Goal: Use online tool/utility: Use online tool/utility

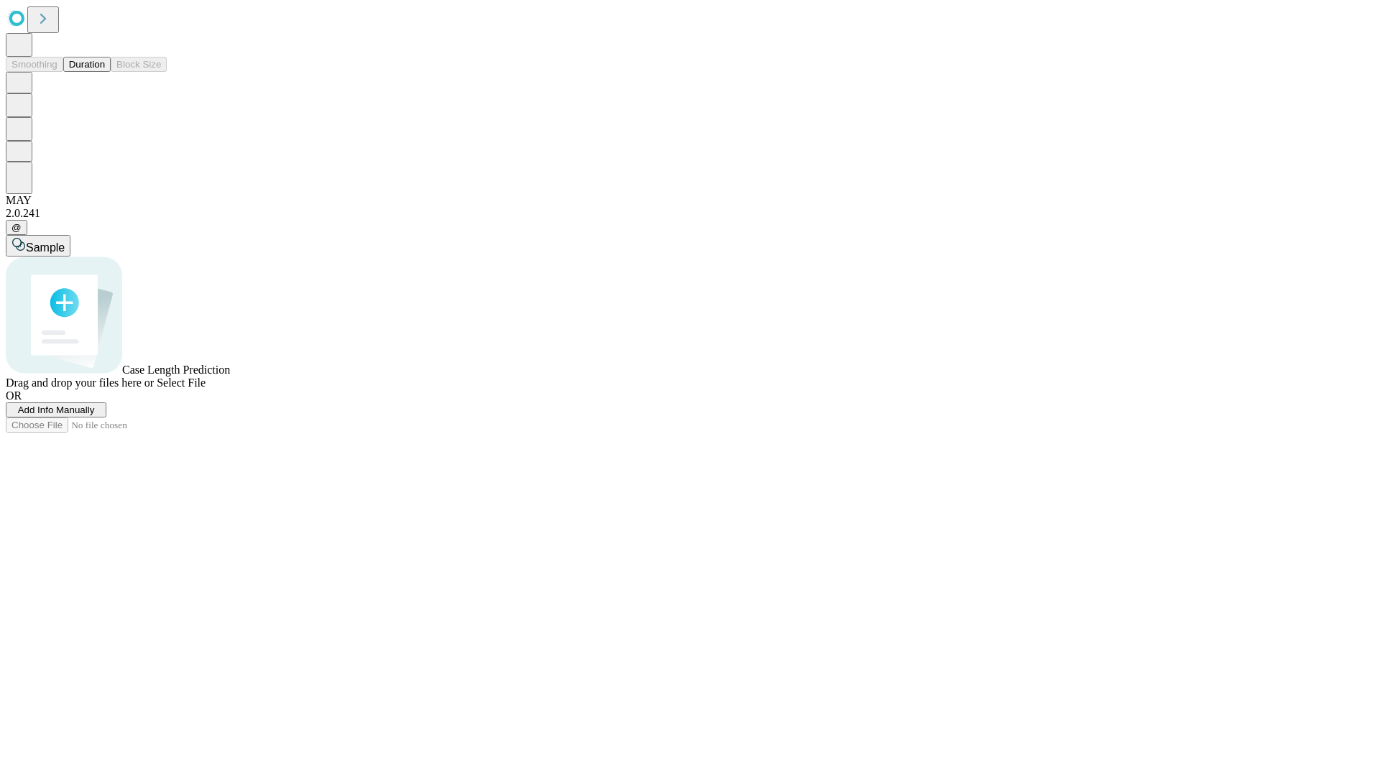
click at [105, 72] on button "Duration" at bounding box center [86, 64] width 47 height 15
click at [206, 389] on span "Select File" at bounding box center [181, 383] width 49 height 12
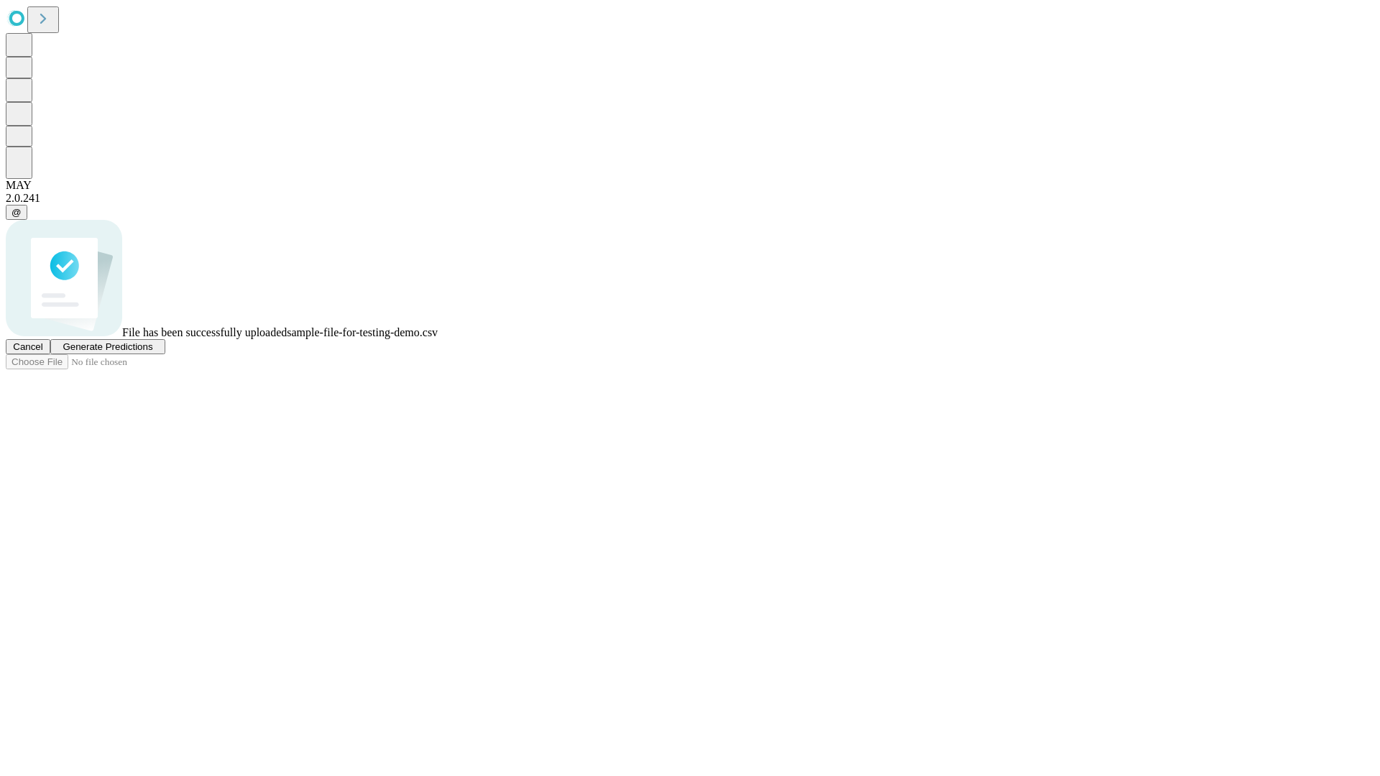
click at [152, 352] on span "Generate Predictions" at bounding box center [108, 346] width 90 height 11
